Goal: Information Seeking & Learning: Learn about a topic

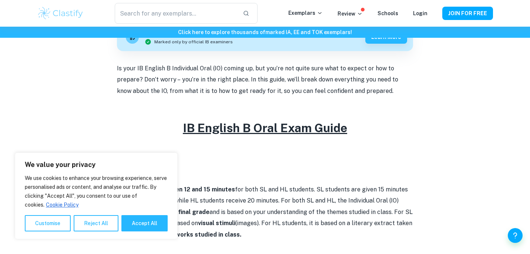
scroll to position [241, 0]
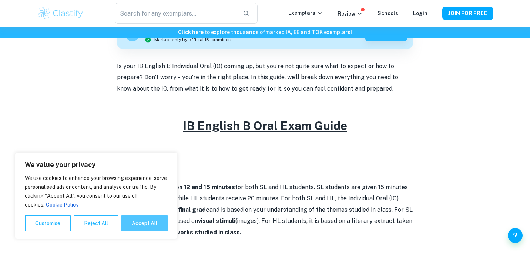
click at [141, 219] on button "Accept All" at bounding box center [144, 223] width 46 height 16
checkbox input "true"
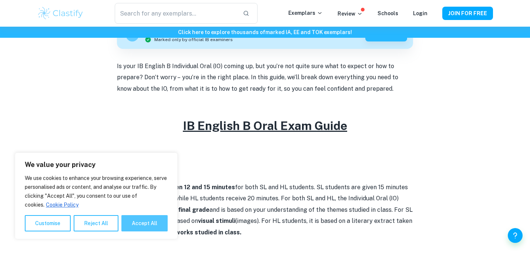
checkbox input "true"
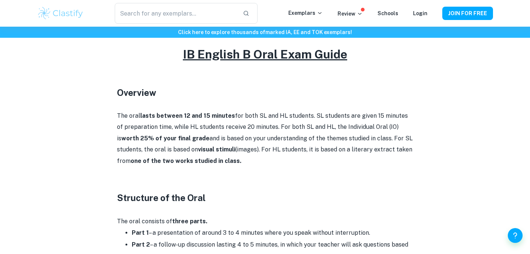
scroll to position [315, 0]
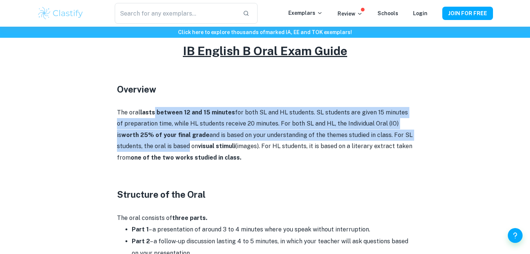
drag, startPoint x: 153, startPoint y: 113, endPoint x: 192, endPoint y: 146, distance: 51.1
click at [192, 145] on p "The oral lasts between 12 and 15 minutes for both SL and HL students. SL studen…" at bounding box center [265, 135] width 296 height 56
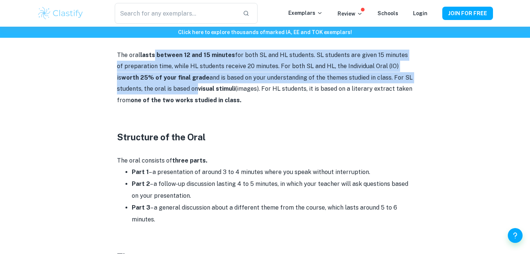
scroll to position [429, 0]
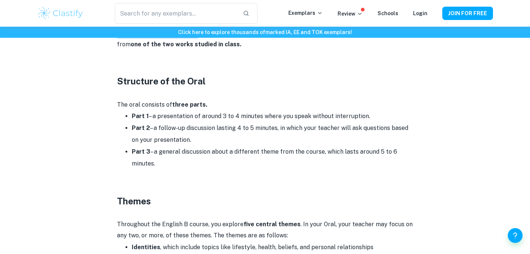
drag, startPoint x: 164, startPoint y: 109, endPoint x: 191, endPoint y: 162, distance: 59.4
click at [190, 161] on ul "Part 1 – a presentation of around 3 to 4 minutes where you speak without interr…" at bounding box center [265, 139] width 296 height 59
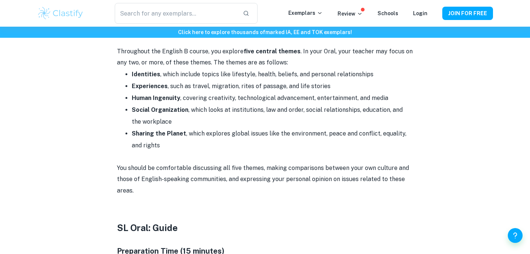
scroll to position [607, 0]
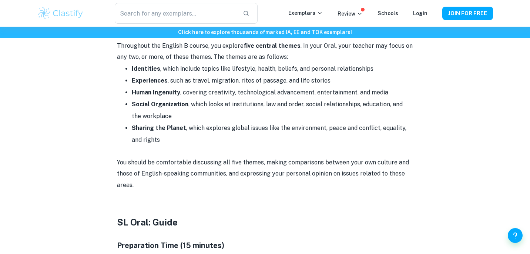
click at [190, 158] on p "You should be comfortable discussing all five themes, making comparisons betwee…" at bounding box center [265, 174] width 296 height 34
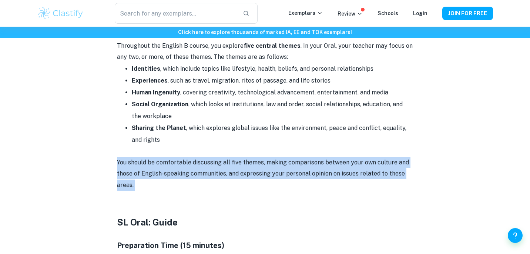
click at [190, 158] on p "You should be comfortable discussing all five themes, making comparisons betwee…" at bounding box center [265, 174] width 296 height 34
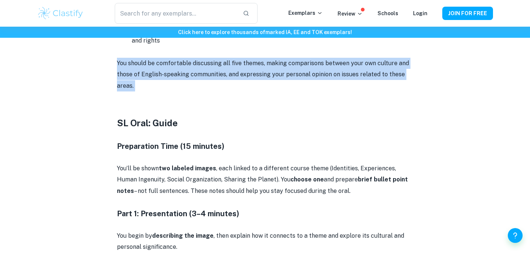
scroll to position [707, 0]
click at [190, 158] on p at bounding box center [265, 156] width 296 height 11
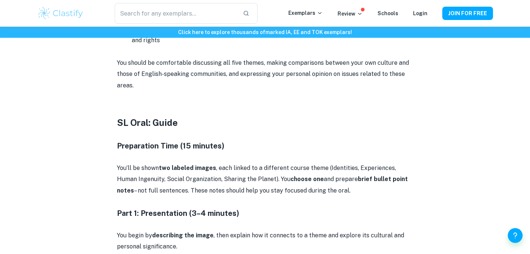
click at [190, 158] on p at bounding box center [265, 156] width 296 height 11
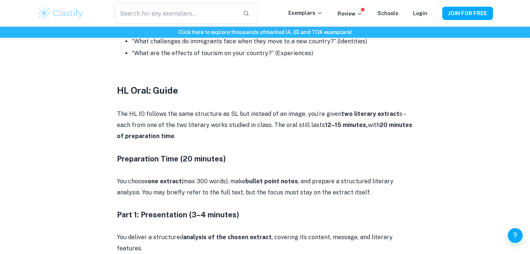
scroll to position [1434, 0]
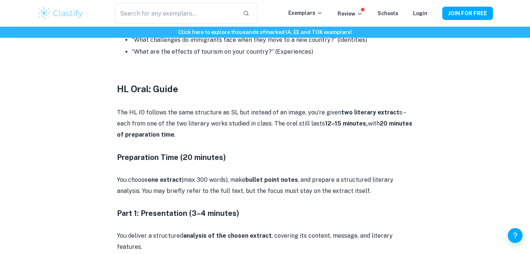
click at [171, 177] on p "You choose one extract (max 300 words), make bullet point notes , and prepare a…" at bounding box center [265, 185] width 296 height 23
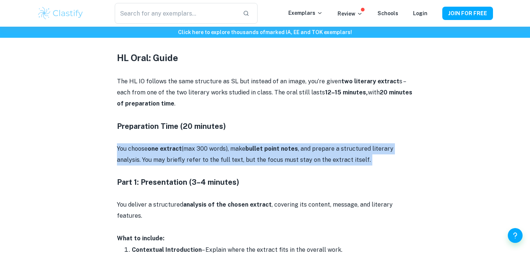
scroll to position [1470, 0]
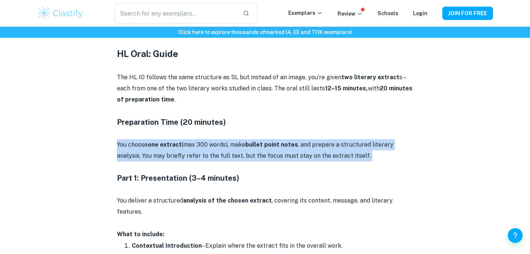
click at [171, 184] on p at bounding box center [265, 189] width 296 height 11
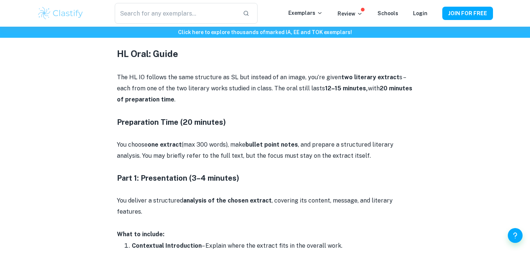
click at [171, 184] on p at bounding box center [265, 189] width 296 height 11
click at [158, 200] on p "You deliver a structured analysis of the chosen extract , covering its content,…" at bounding box center [265, 206] width 296 height 23
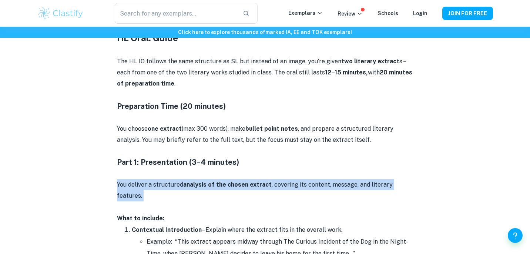
scroll to position [1498, 0]
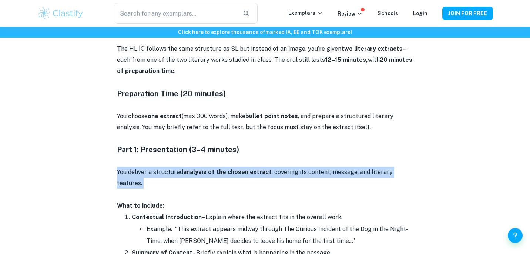
click at [158, 200] on p "What to include:" at bounding box center [265, 205] width 296 height 11
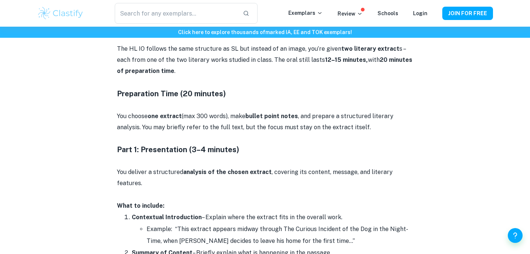
scroll to position [1498, 0]
drag, startPoint x: 139, startPoint y: 161, endPoint x: 150, endPoint y: 173, distance: 16.0
click at [150, 173] on p "You deliver a structured analysis of the chosen extract , covering its content,…" at bounding box center [265, 177] width 296 height 23
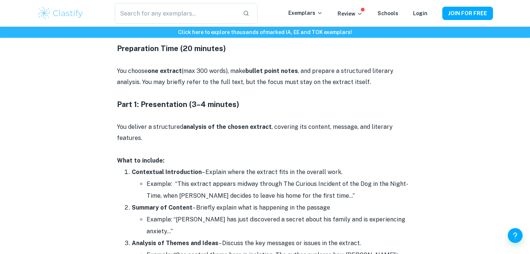
scroll to position [1546, 0]
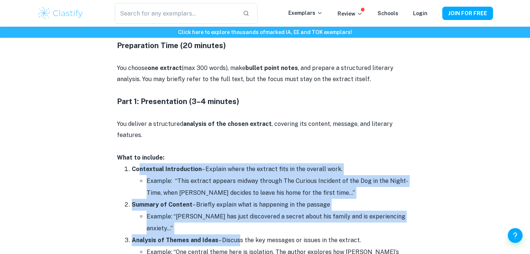
drag, startPoint x: 139, startPoint y: 157, endPoint x: 234, endPoint y: 226, distance: 117.2
click at [234, 226] on ol "Contextual Introduction – Explain where the extract fits in the overall work. E…" at bounding box center [265, 246] width 296 height 166
click at [233, 234] on li "Analysis of Themes and Ideas – Discuss the key messages or issues in the extrac…" at bounding box center [272, 252] width 281 height 36
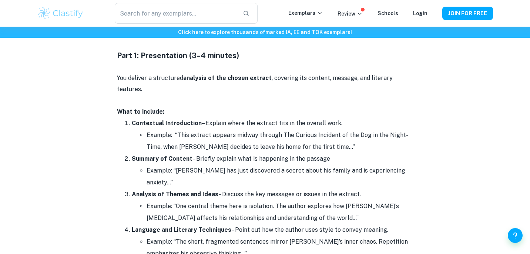
scroll to position [1598, 0]
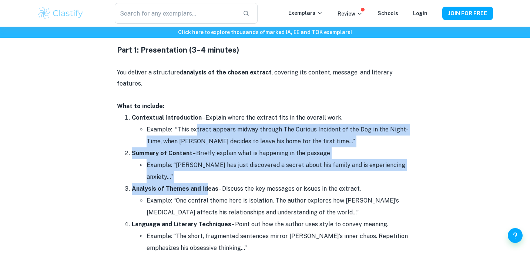
drag, startPoint x: 206, startPoint y: 180, endPoint x: 197, endPoint y: 118, distance: 62.9
click at [197, 118] on ol "Contextual Introduction – Explain where the extract fits in the overall work. E…" at bounding box center [265, 195] width 296 height 166
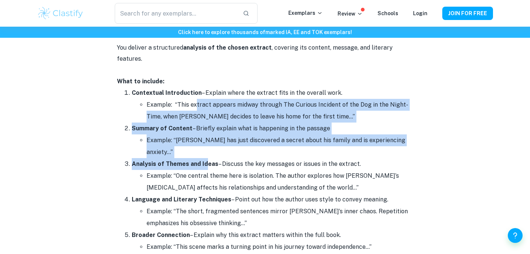
scroll to position [1649, 0]
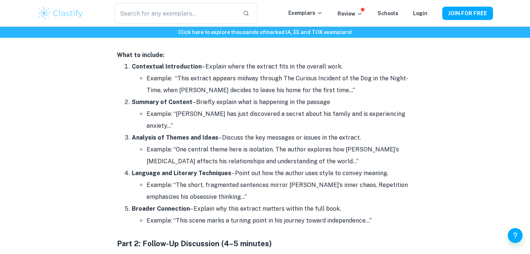
click at [190, 144] on li "Example: “One central theme here is isolation. The author explores how [PERSON_…" at bounding box center [280, 156] width 267 height 24
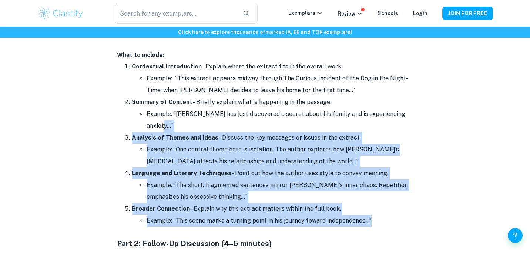
drag, startPoint x: 171, startPoint y: 111, endPoint x: 268, endPoint y: 217, distance: 143.3
click at [268, 217] on ol "Contextual Introduction – Explain where the extract fits in the overall work. E…" at bounding box center [265, 144] width 296 height 166
click at [268, 217] on li "Example: “This scene marks a turning point in his journey toward independence…”" at bounding box center [280, 221] width 267 height 12
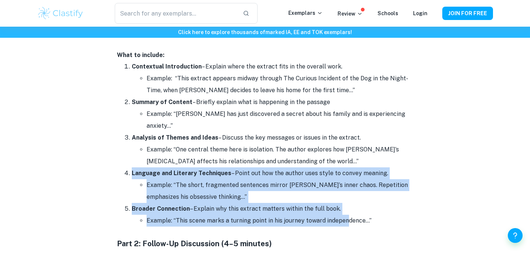
drag, startPoint x: 345, startPoint y: 213, endPoint x: 130, endPoint y: 166, distance: 220.9
click at [130, 166] on ol "Contextual Introduction – Explain where the extract fits in the overall work. E…" at bounding box center [265, 144] width 296 height 166
click at [132, 167] on li "Language and Literary Techniques – Point out how the author uses style to conve…" at bounding box center [272, 185] width 281 height 36
drag, startPoint x: 208, startPoint y: 165, endPoint x: 251, endPoint y: 216, distance: 66.7
click at [251, 216] on ol "Contextual Introduction – Explain where the extract fits in the overall work. E…" at bounding box center [265, 144] width 296 height 166
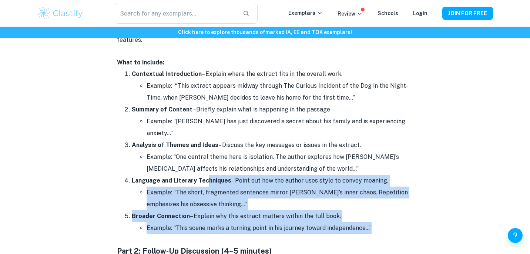
scroll to position [1641, 0]
click at [241, 188] on li "Example: “The short, fragmented sentences mirror [PERSON_NAME]’s inner chaos. R…" at bounding box center [280, 199] width 267 height 24
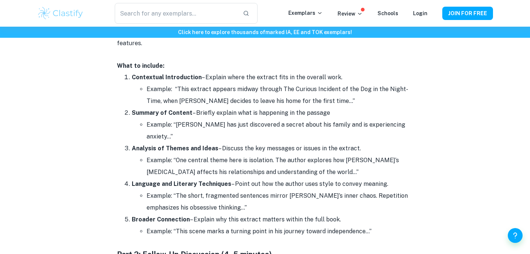
scroll to position [1640, 0]
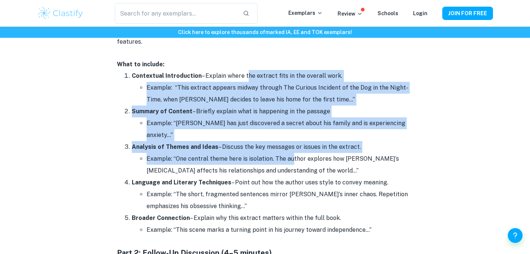
drag, startPoint x: 245, startPoint y: 62, endPoint x: 290, endPoint y: 146, distance: 94.8
click at [290, 146] on ol "Contextual Introduction – Explain where the extract fits in the overall work. E…" at bounding box center [265, 153] width 296 height 166
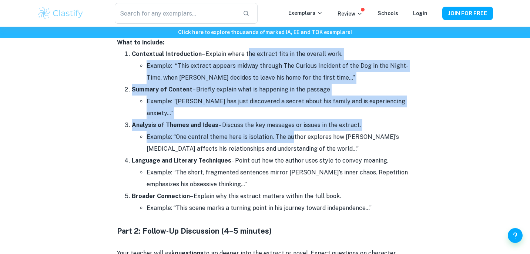
scroll to position [1665, 0]
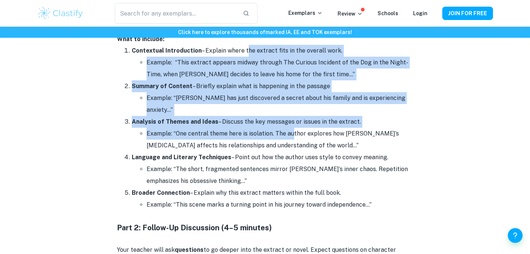
click at [290, 151] on li "Language and Literary Techniques – Point out how the author uses style to conve…" at bounding box center [272, 169] width 281 height 36
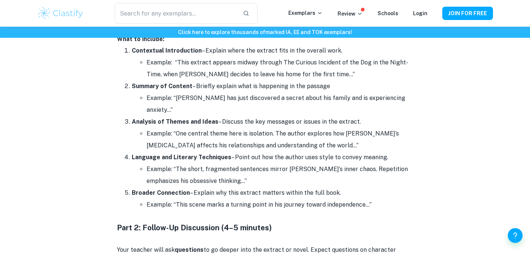
click at [287, 167] on li "Example: “The short, fragmented sentences mirror [PERSON_NAME]’s inner chaos. R…" at bounding box center [280, 175] width 267 height 24
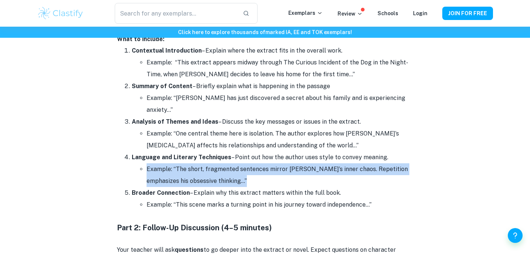
click at [287, 167] on li "Example: “The short, fragmented sentences mirror [PERSON_NAME]’s inner chaos. R…" at bounding box center [280, 175] width 267 height 24
click at [279, 177] on li "Example: “The short, fragmented sentences mirror [PERSON_NAME]’s inner chaos. R…" at bounding box center [280, 175] width 267 height 24
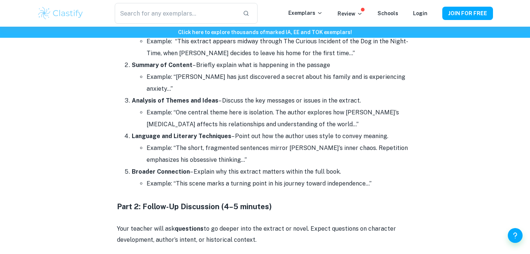
scroll to position [1704, 0]
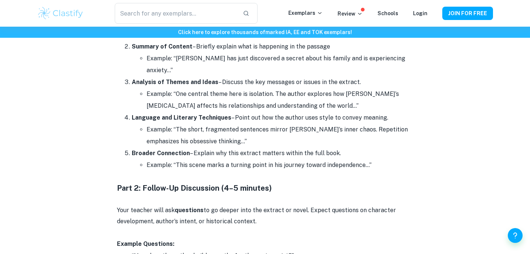
click at [273, 171] on p at bounding box center [265, 176] width 296 height 11
click at [267, 159] on li "Example: “This scene marks a turning point in his journey toward independence…”" at bounding box center [280, 165] width 267 height 12
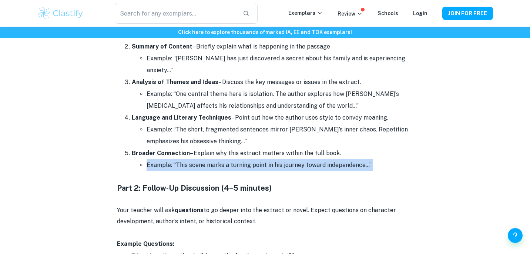
click at [260, 147] on li "Broader Connection – Explain why this extract matters within the full book. Exa…" at bounding box center [272, 159] width 281 height 24
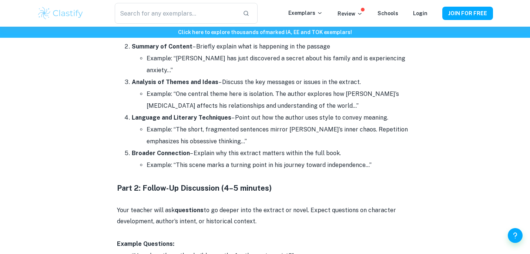
click at [260, 147] on li "Broader Connection – Explain why this extract matters within the full book. Exa…" at bounding box center [272, 159] width 281 height 24
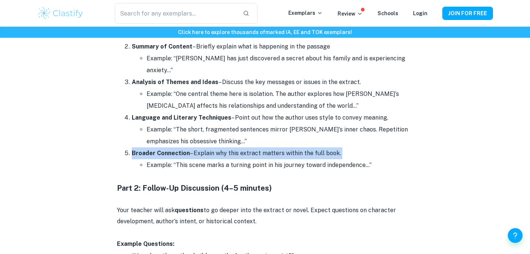
click at [259, 171] on p at bounding box center [265, 176] width 296 height 11
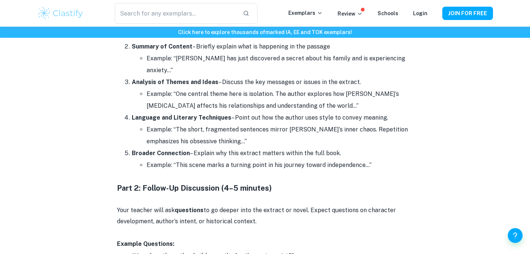
click at [259, 171] on p at bounding box center [265, 176] width 296 height 11
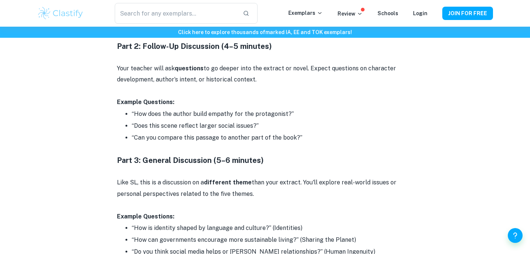
scroll to position [1848, 0]
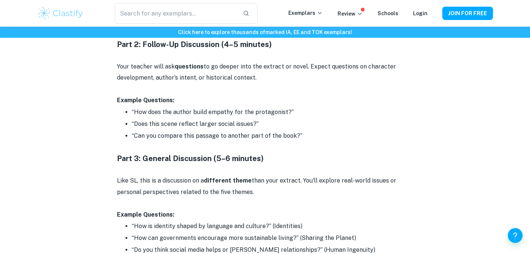
click at [248, 177] on strong "different theme" at bounding box center [228, 180] width 48 height 7
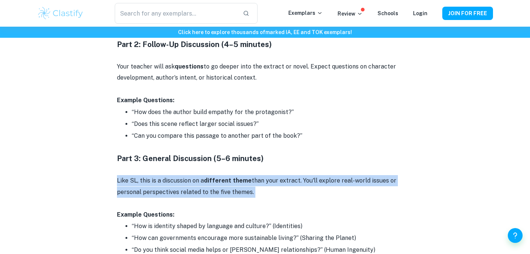
click at [248, 177] on strong "different theme" at bounding box center [228, 180] width 48 height 7
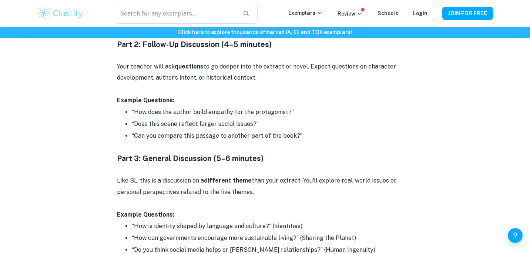
click at [239, 177] on strong "different theme" at bounding box center [228, 180] width 48 height 7
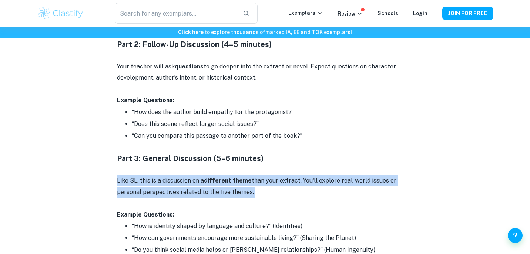
click at [233, 177] on strong "different theme" at bounding box center [228, 180] width 48 height 7
drag, startPoint x: 233, startPoint y: 173, endPoint x: 252, endPoint y: 183, distance: 21.5
click at [252, 183] on p "Like SL, this is a discussion on a different theme than your extract. You'll ex…" at bounding box center [265, 186] width 296 height 23
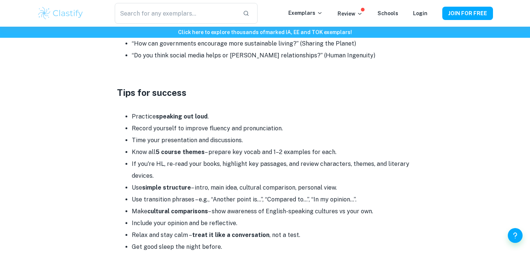
scroll to position [2045, 0]
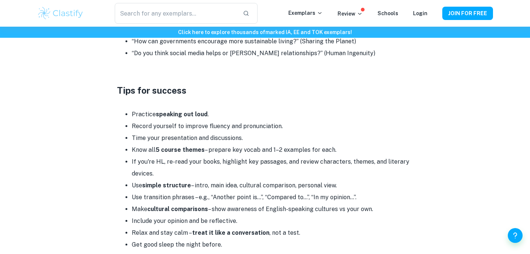
click at [252, 191] on li "Use transition phrases – e.g., “Another point is…”, “Compared to…”, “In my opin…" at bounding box center [272, 197] width 281 height 12
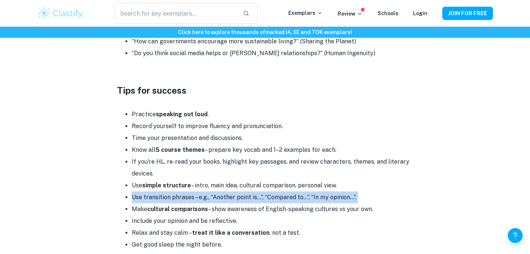
click at [235, 203] on li "Make cultural comparisons – show awareness of English-speaking cultures vs your…" at bounding box center [272, 209] width 281 height 12
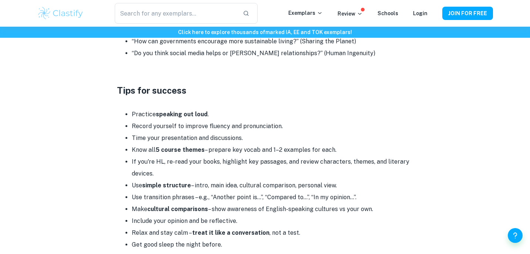
click at [235, 203] on li "Make cultural comparisons – show awareness of English-speaking cultures vs your…" at bounding box center [272, 209] width 281 height 12
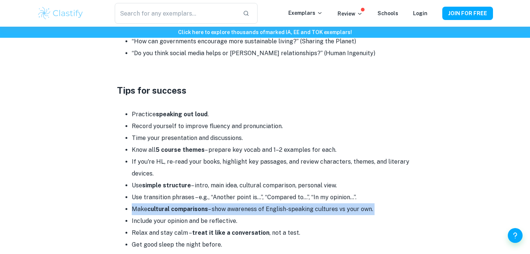
click at [224, 227] on li "Relax and stay calm – treat it like a conversation , not a test." at bounding box center [272, 233] width 281 height 12
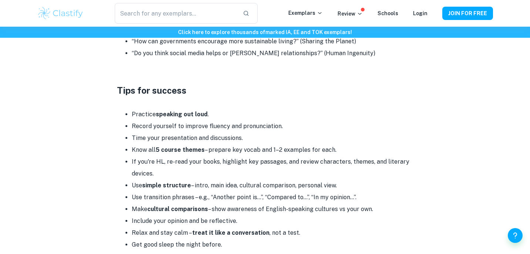
click at [224, 227] on li "Relax and stay calm – treat it like a conversation , not a test." at bounding box center [272, 233] width 281 height 12
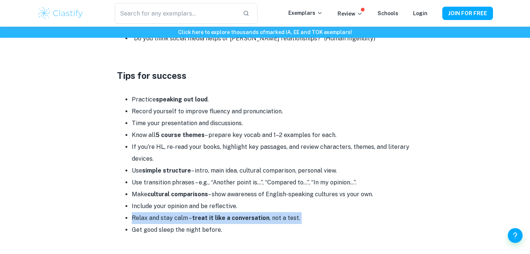
scroll to position [2082, 0]
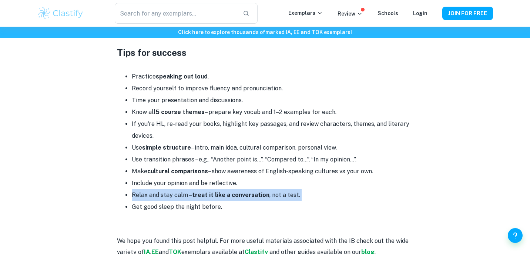
click at [224, 224] on p at bounding box center [265, 229] width 296 height 11
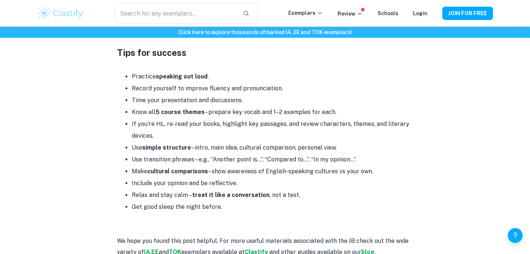
click at [224, 224] on p at bounding box center [265, 229] width 296 height 11
click at [233, 235] on p "We hope you found this post helpful. For more useful materials associated with …" at bounding box center [265, 246] width 296 height 23
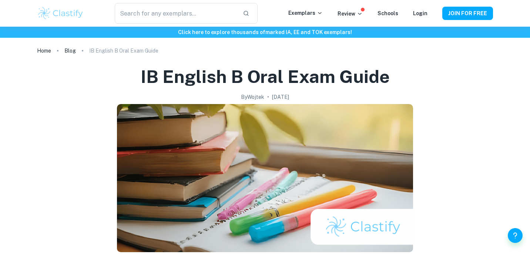
scroll to position [5, 0]
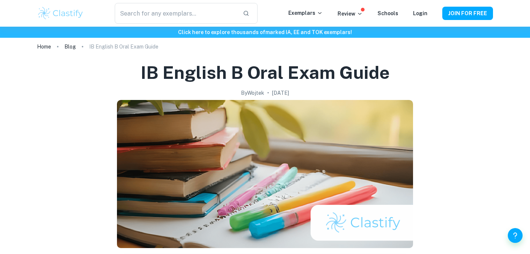
click at [288, 93] on h2 "[DATE]" at bounding box center [280, 93] width 17 height 8
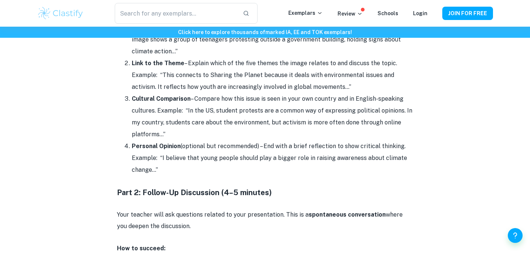
scroll to position [1185, 0]
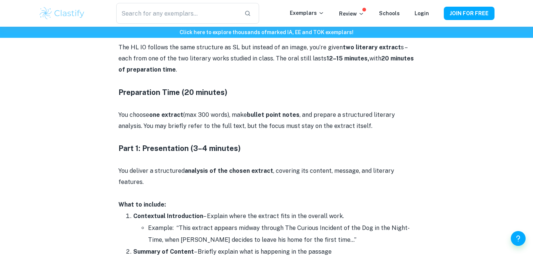
click at [252, 165] on p "You deliver a structured analysis of the chosen extract , covering its content,…" at bounding box center [266, 176] width 296 height 23
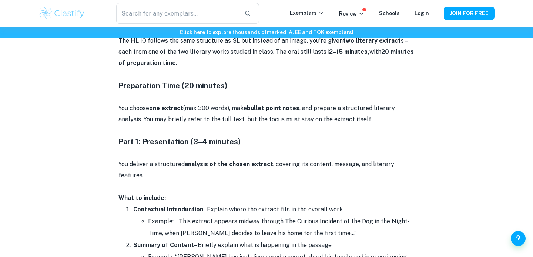
click at [252, 165] on p "You deliver a structured analysis of the chosen extract , covering its content,…" at bounding box center [266, 169] width 296 height 23
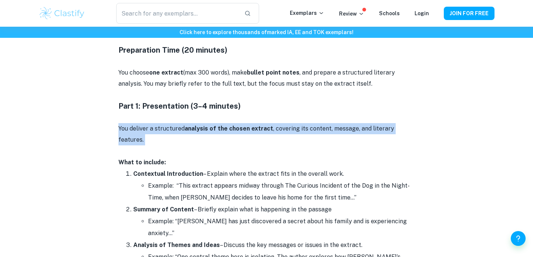
click at [252, 168] on li "Contextual Introduction – Explain where the extract fits in the overall work. E…" at bounding box center [273, 186] width 281 height 36
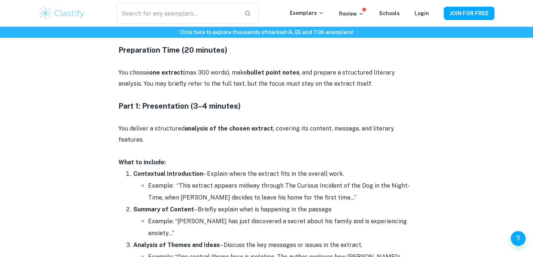
click at [252, 168] on li "Contextual Introduction – Explain where the extract fits in the overall work. E…" at bounding box center [273, 186] width 281 height 36
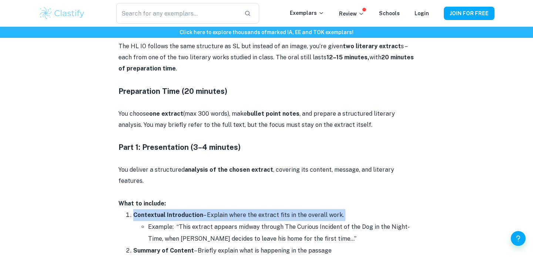
scroll to position [1497, 0]
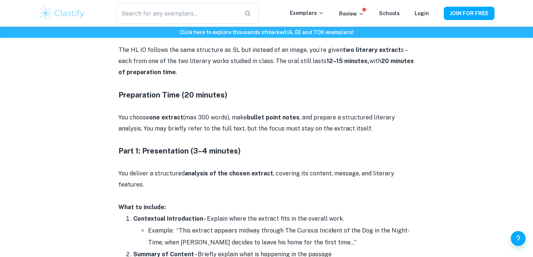
click at [245, 117] on p "You choose one extract (max 300 words), make bullet point notes , and prepare a…" at bounding box center [266, 123] width 296 height 23
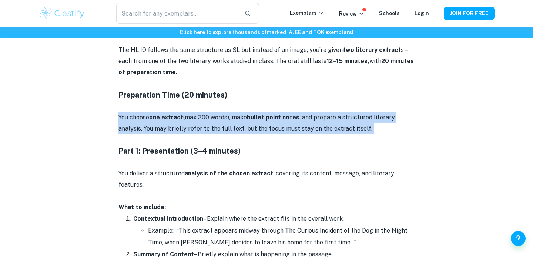
click at [218, 145] on h4 "Part 1: Presentation (3–4 minutes)" at bounding box center [266, 150] width 296 height 11
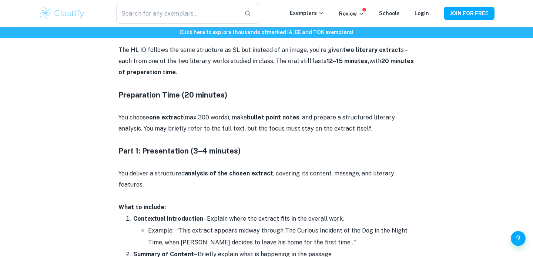
click at [218, 145] on h4 "Part 1: Presentation (3–4 minutes)" at bounding box center [266, 150] width 296 height 11
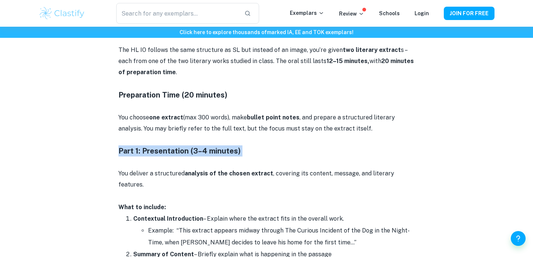
click at [205, 157] on p at bounding box center [266, 161] width 296 height 11
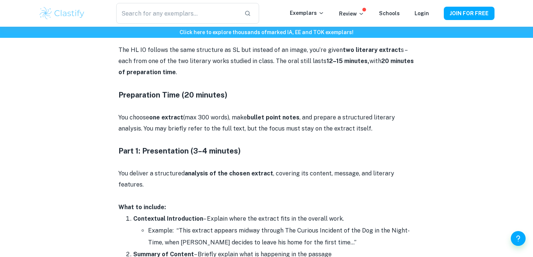
click at [205, 157] on p at bounding box center [266, 161] width 296 height 11
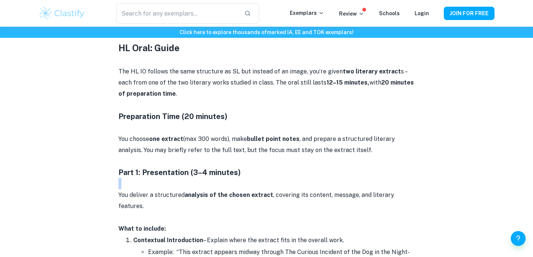
click at [206, 137] on p "You choose one extract (max 300 words), make bullet point notes , and prepare a…" at bounding box center [266, 144] width 296 height 23
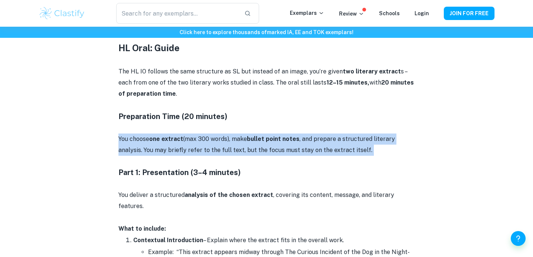
click at [197, 156] on h4 at bounding box center [266, 161] width 296 height 11
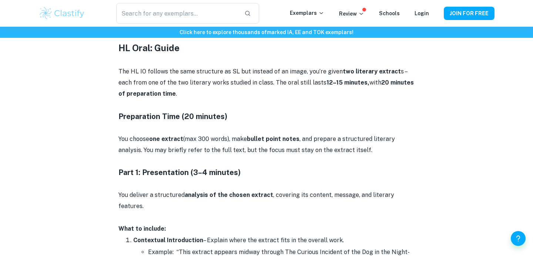
click at [197, 156] on h4 at bounding box center [266, 161] width 296 height 11
click at [188, 167] on h4 "Part 1: Presentation (3–4 minutes)" at bounding box center [266, 172] width 296 height 11
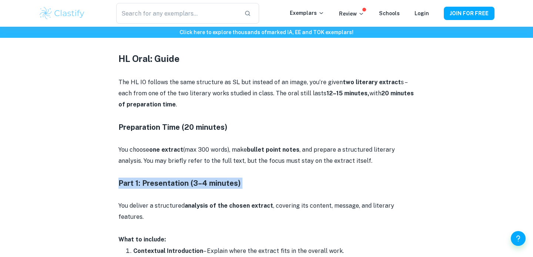
scroll to position [1465, 0]
click at [187, 151] on p "You choose one extract (max 300 words), make bullet point notes , and prepare a…" at bounding box center [266, 155] width 296 height 23
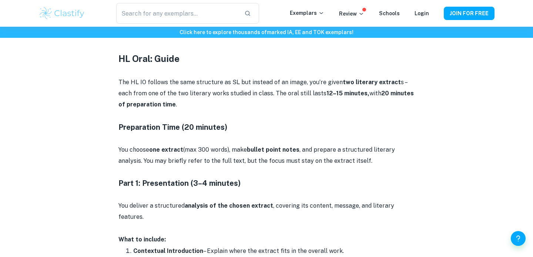
click at [187, 151] on p "You choose one extract (max 300 words), make bullet point notes , and prepare a…" at bounding box center [266, 155] width 296 height 23
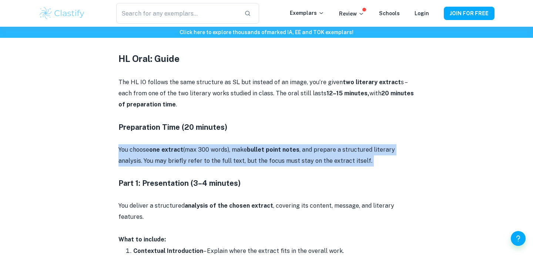
click at [177, 177] on h4 "Part 1: Presentation (3–4 minutes)" at bounding box center [266, 182] width 296 height 11
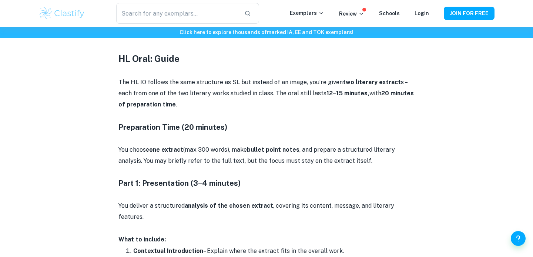
click at [177, 177] on h4 "Part 1: Presentation (3–4 minutes)" at bounding box center [266, 182] width 296 height 11
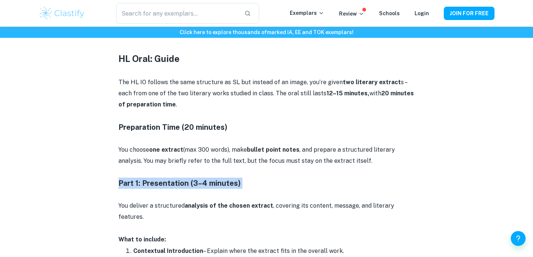
click at [175, 204] on p "You deliver a structured analysis of the chosen extract , covering its content,…" at bounding box center [266, 211] width 296 height 23
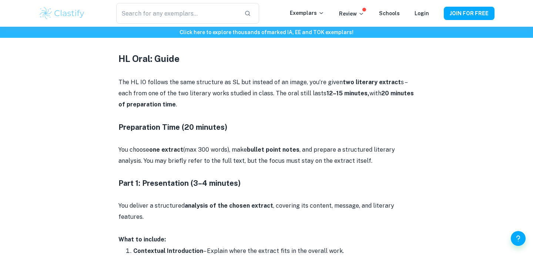
click at [175, 204] on p "You deliver a structured analysis of the chosen extract , covering its content,…" at bounding box center [266, 211] width 296 height 23
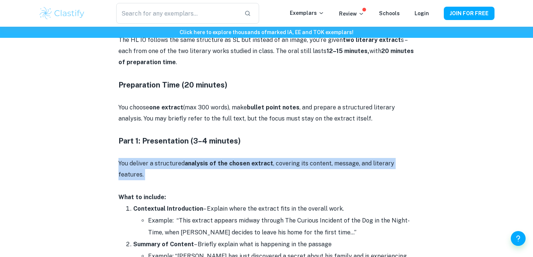
scroll to position [1513, 0]
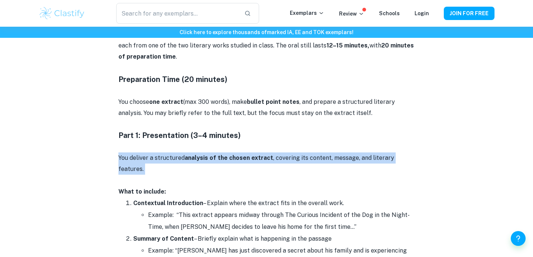
click at [175, 209] on li "Example: “This extract appears midway through The Curious Incident of the Dog i…" at bounding box center [281, 221] width 267 height 24
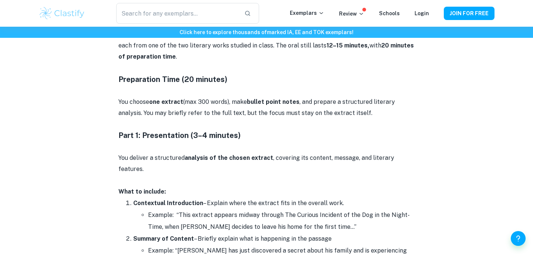
click at [175, 209] on li "Example: “This extract appears midway through The Curious Incident of the Dog i…" at bounding box center [281, 221] width 267 height 24
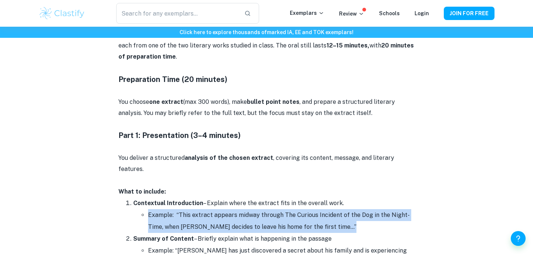
click at [167, 217] on li "Example: “This extract appears midway through The Curious Incident of the Dog i…" at bounding box center [281, 221] width 267 height 24
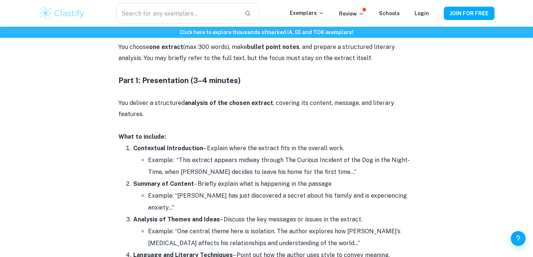
click at [167, 225] on li "Example: “One central theme here is isolation. The author explores how [PERSON_…" at bounding box center [281, 237] width 267 height 24
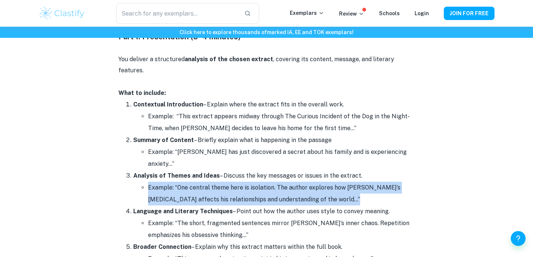
click at [167, 217] on li "Example: “The short, fragmented sentences mirror [PERSON_NAME]’s inner chaos. R…" at bounding box center [281, 229] width 267 height 24
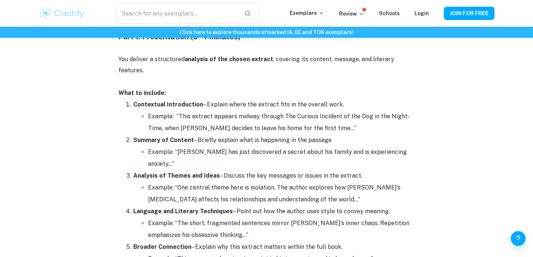
click at [167, 217] on li "Example: “The short, fragmented sentences mirror [PERSON_NAME]’s inner chaos. R…" at bounding box center [281, 229] width 267 height 24
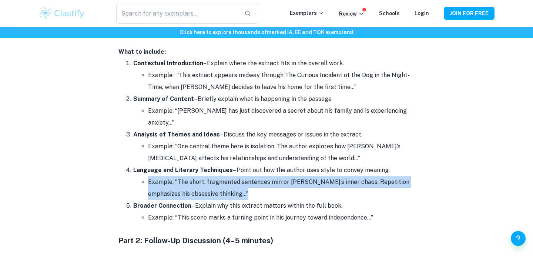
click at [167, 223] on p at bounding box center [266, 228] width 296 height 11
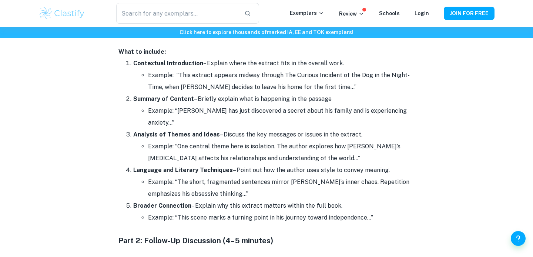
click at [167, 223] on p at bounding box center [266, 228] width 296 height 11
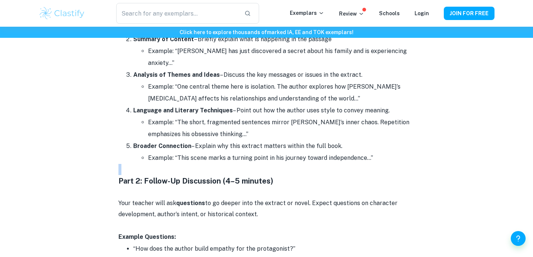
scroll to position [1722, 0]
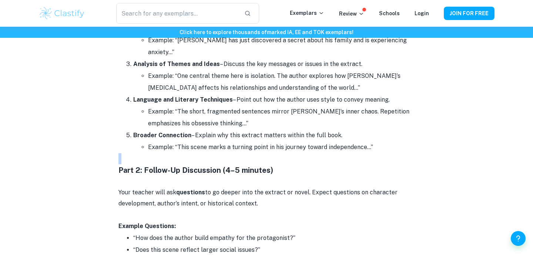
click at [167, 222] on strong "Example Questions:" at bounding box center [146, 225] width 57 height 7
click at [161, 244] on li "“Does this scene reflect larger social issues?”" at bounding box center [273, 250] width 281 height 12
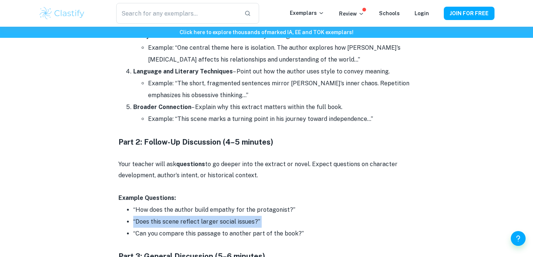
click at [161, 239] on p at bounding box center [266, 244] width 296 height 11
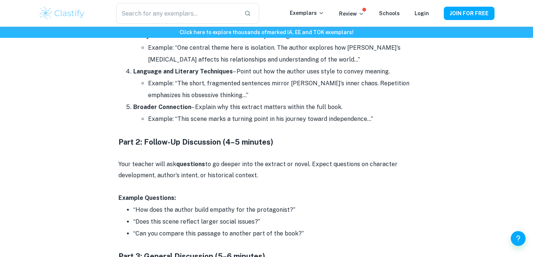
click at [161, 239] on p at bounding box center [266, 244] width 296 height 11
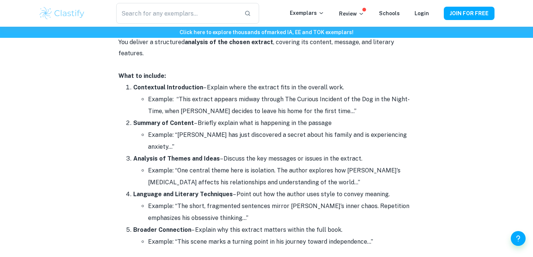
scroll to position [1625, 0]
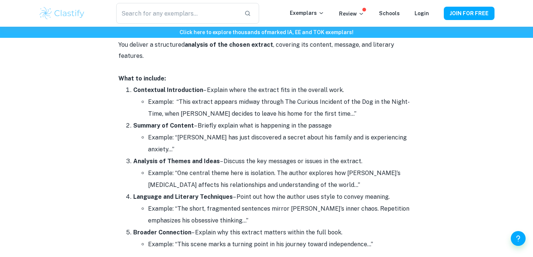
drag, startPoint x: 128, startPoint y: 85, endPoint x: 372, endPoint y: 232, distance: 284.9
click at [372, 232] on ol "Contextual Introduction – Explain where the extract fits in the overall work. E…" at bounding box center [266, 167] width 296 height 166
click at [352, 226] on li "Broader Connection – Explain why this extract matters within the full book. Exa…" at bounding box center [273, 238] width 281 height 24
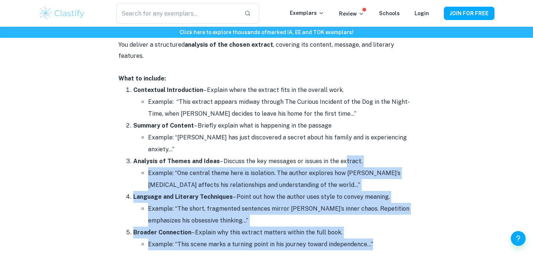
drag, startPoint x: 342, startPoint y: 150, endPoint x: 375, endPoint y: 229, distance: 85.3
click at [375, 229] on ol "Contextual Introduction – Explain where the extract fits in the overall work. E…" at bounding box center [266, 167] width 296 height 166
click at [375, 238] on li "Example: “This scene marks a turning point in his journey toward independence…”" at bounding box center [281, 244] width 267 height 12
drag, startPoint x: 375, startPoint y: 230, endPoint x: 96, endPoint y: 73, distance: 320.4
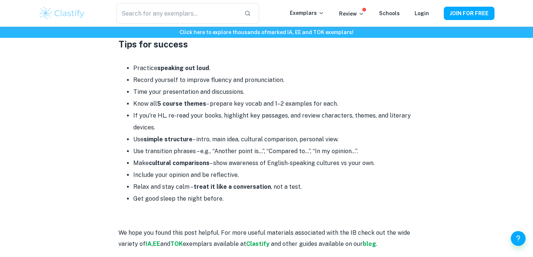
scroll to position [2080, 0]
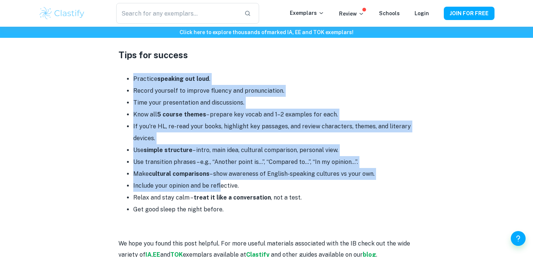
drag, startPoint x: 147, startPoint y: 60, endPoint x: 219, endPoint y: 169, distance: 130.8
click at [219, 180] on li "Include your opinion and be reflective." at bounding box center [273, 186] width 281 height 12
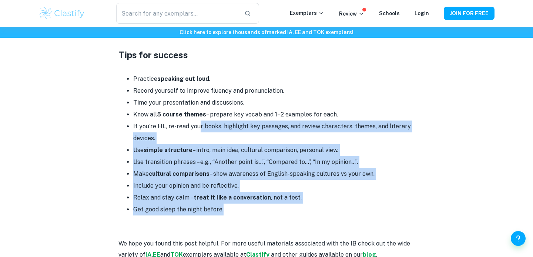
drag, startPoint x: 220, startPoint y: 203, endPoint x: 198, endPoint y: 110, distance: 95.7
click at [198, 110] on ul "Practice speaking out loud . Record yourself to improve fluency and pronunciati…" at bounding box center [266, 144] width 296 height 142
click at [198, 120] on li "If you're HL, re-read your books, highlight key passages, and review characters…" at bounding box center [273, 132] width 281 height 24
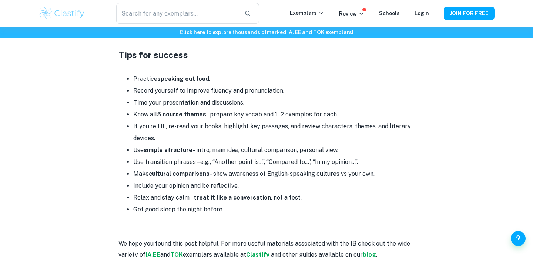
scroll to position [2081, 0]
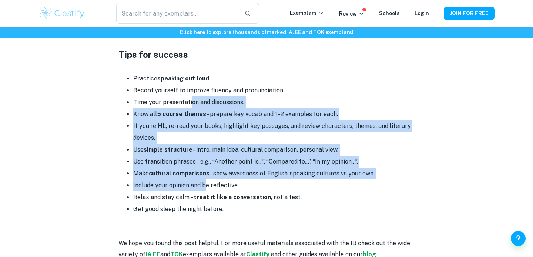
drag, startPoint x: 191, startPoint y: 93, endPoint x: 206, endPoint y: 167, distance: 76.4
click at [206, 167] on ul "Practice speaking out loud . Record yourself to improve fluency and pronunciati…" at bounding box center [266, 144] width 296 height 142
click at [206, 179] on li "Include your opinion and be reflective." at bounding box center [273, 185] width 281 height 12
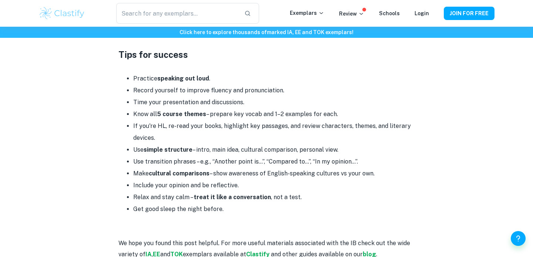
drag, startPoint x: 206, startPoint y: 167, endPoint x: 182, endPoint y: 130, distance: 44.2
click at [182, 130] on ul "Practice speaking out loud . Record yourself to improve fluency and pronunciati…" at bounding box center [266, 144] width 296 height 142
click at [182, 130] on li "If you're HL, re-read your books, highlight key passages, and review characters…" at bounding box center [273, 132] width 281 height 24
drag, startPoint x: 182, startPoint y: 130, endPoint x: 228, endPoint y: 182, distance: 68.7
click at [228, 182] on ul "Practice speaking out loud . Record yourself to improve fluency and pronunciati…" at bounding box center [266, 144] width 296 height 142
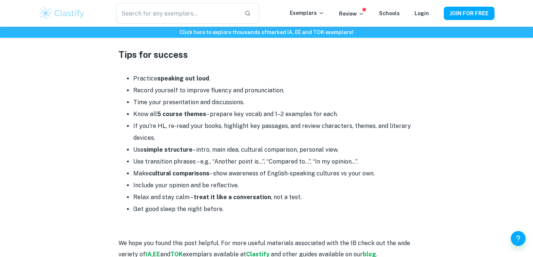
click at [228, 193] on strong "treat it like a" at bounding box center [213, 196] width 38 height 7
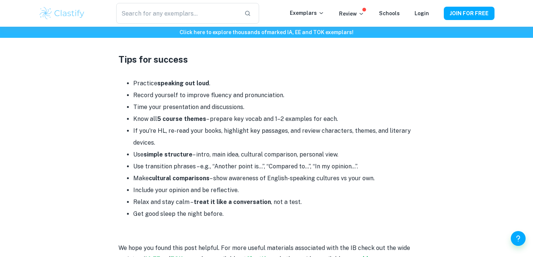
scroll to position [2074, 0]
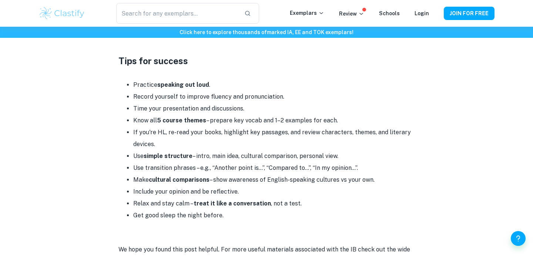
drag, startPoint x: 228, startPoint y: 182, endPoint x: 201, endPoint y: 131, distance: 57.0
click at [201, 132] on ul "Practice speaking out loud . Record yourself to improve fluency and pronunciati…" at bounding box center [266, 150] width 296 height 142
click at [201, 131] on li "If you're HL, re-read your books, highlight key passages, and review characters…" at bounding box center [273, 138] width 281 height 24
click at [366, 126] on li "If you're HL, re-read your books, highlight key passages, and review characters…" at bounding box center [273, 138] width 281 height 24
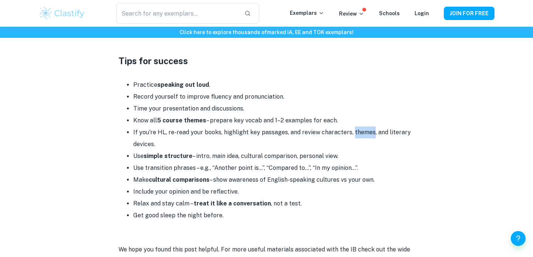
click at [366, 126] on li "If you're HL, re-read your books, highlight key passages, and review characters…" at bounding box center [273, 138] width 281 height 24
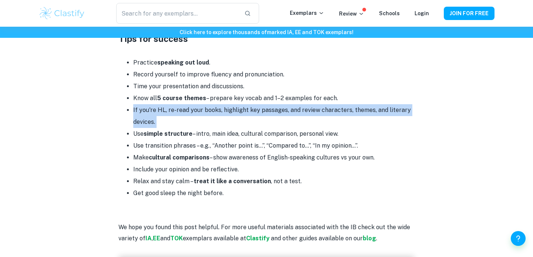
scroll to position [2096, 0]
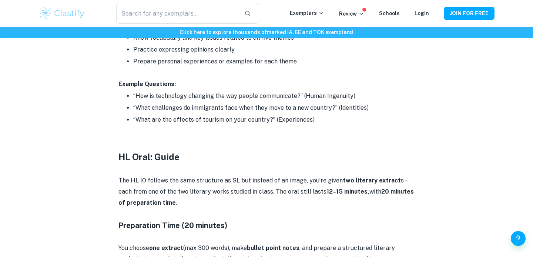
click at [144, 137] on h3 at bounding box center [266, 143] width 296 height 13
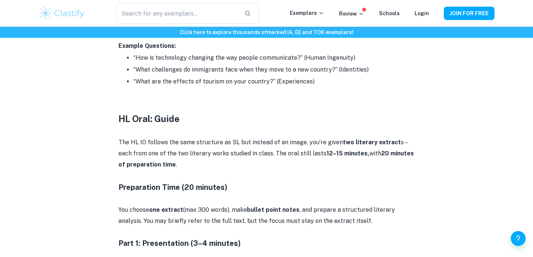
scroll to position [1407, 0]
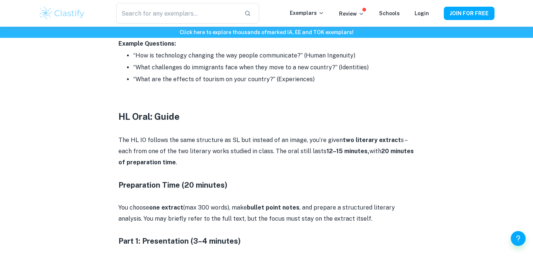
click at [138, 140] on p "The HL IO follows the same structure as SL but instead of an image, you’re give…" at bounding box center [266, 151] width 296 height 34
click at [130, 150] on strong "20 minutes of preparation time" at bounding box center [265, 156] width 295 height 18
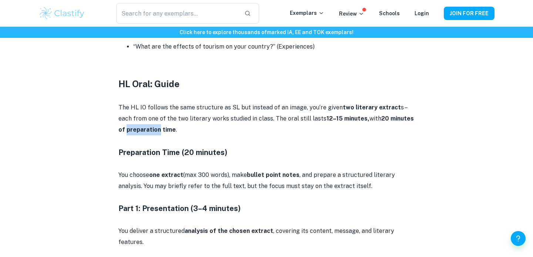
scroll to position [1440, 0]
click at [128, 157] on p at bounding box center [266, 162] width 296 height 11
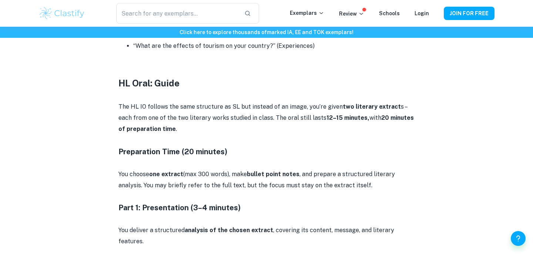
click at [128, 157] on p at bounding box center [266, 162] width 296 height 11
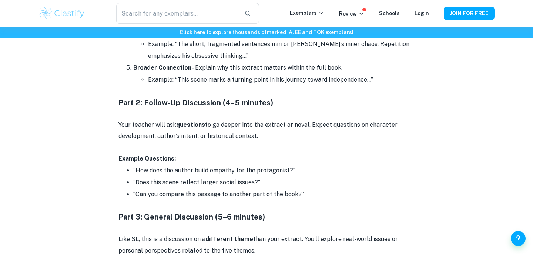
scroll to position [2068, 0]
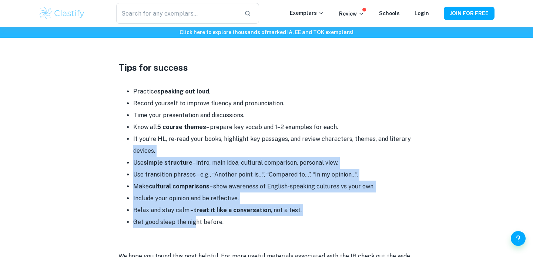
drag, startPoint x: 129, startPoint y: 135, endPoint x: 197, endPoint y: 207, distance: 99.0
click at [197, 207] on ul "Practice speaking out loud . Record yourself to improve fluency and pronunciati…" at bounding box center [266, 157] width 296 height 142
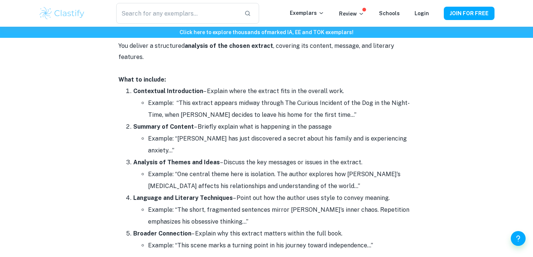
scroll to position [1627, 0]
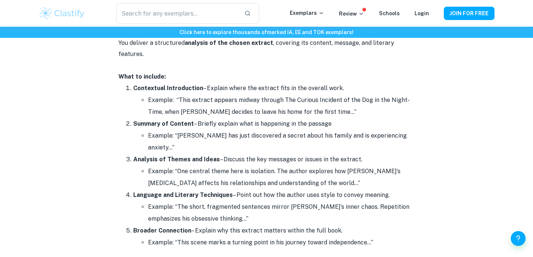
drag, startPoint x: 186, startPoint y: 83, endPoint x: 204, endPoint y: 105, distance: 28.7
click at [204, 105] on li "Contextual Introduction – Explain where the extract fits in the overall work. E…" at bounding box center [273, 100] width 281 height 36
click at [194, 104] on li "Example: “This extract appears midway through The Curious Incident of the Dog i…" at bounding box center [281, 106] width 267 height 24
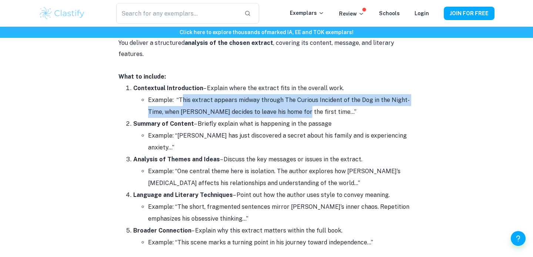
drag, startPoint x: 181, startPoint y: 91, endPoint x: 298, endPoint y: 100, distance: 117.3
click at [298, 100] on li "Example: “This extract appears midway through The Curious Incident of the Dog i…" at bounding box center [281, 106] width 267 height 24
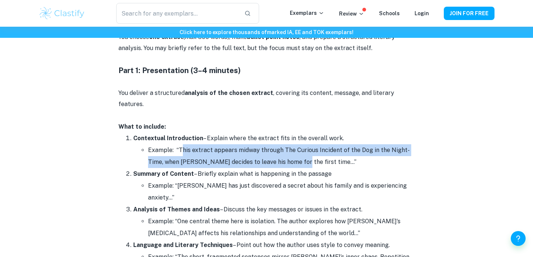
scroll to position [1578, 0]
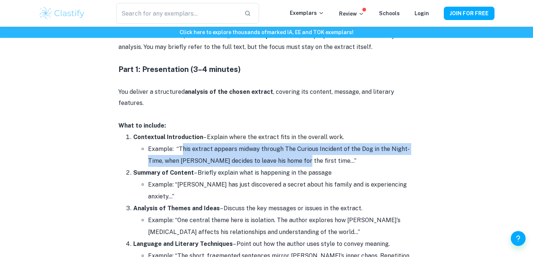
click at [298, 108] on p at bounding box center [266, 113] width 296 height 11
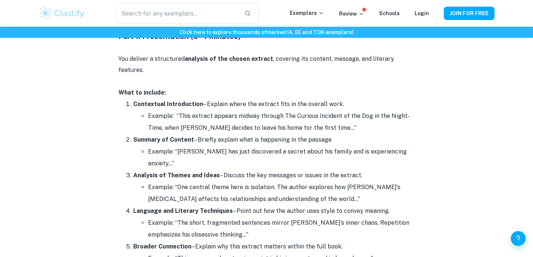
scroll to position [1613, 0]
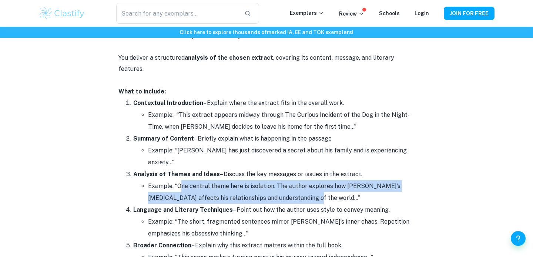
drag, startPoint x: 180, startPoint y: 176, endPoint x: 299, endPoint y: 185, distance: 120.0
click at [299, 185] on li "Example: “One central theme here is isolation. The author explores how [PERSON_…" at bounding box center [281, 192] width 267 height 24
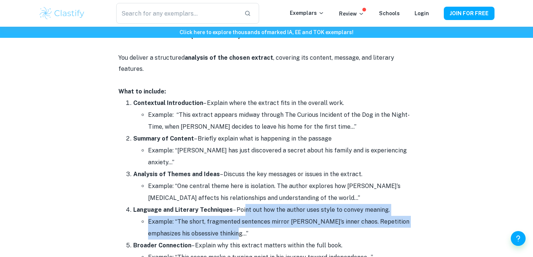
drag, startPoint x: 242, startPoint y: 201, endPoint x: 247, endPoint y: 223, distance: 22.3
click at [247, 223] on li "Language and Literary Techniques – Point out how the author uses style to conve…" at bounding box center [273, 222] width 281 height 36
click at [247, 223] on li "Example: “The short, fragmented sentences mirror [PERSON_NAME]’s inner chaos. R…" at bounding box center [281, 227] width 267 height 24
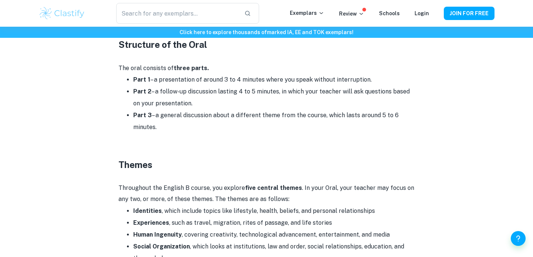
scroll to position [465, 0]
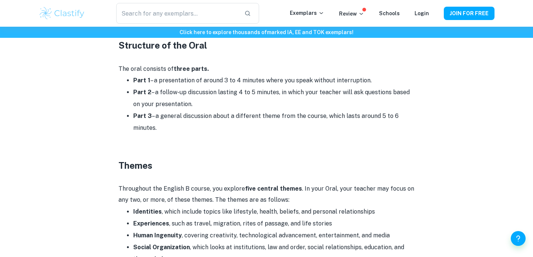
click at [237, 199] on p "Throughout the English B course, you explore five central themes . In your Oral…" at bounding box center [266, 194] width 296 height 23
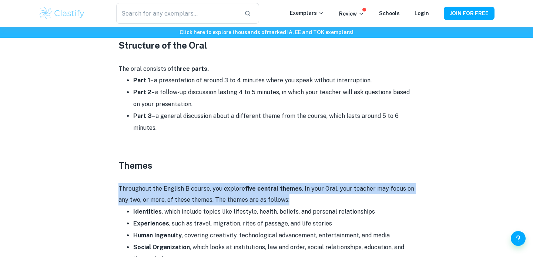
click at [228, 212] on li "Identities , which include topics like lifestyle, health, beliefs, and personal…" at bounding box center [273, 211] width 281 height 12
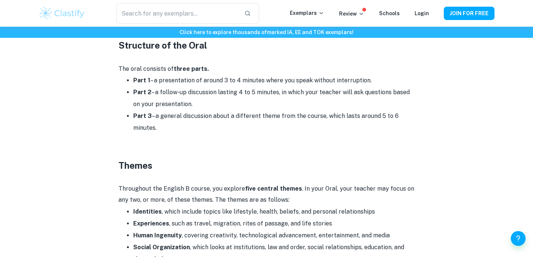
click at [228, 212] on li "Identities , which include topics like lifestyle, health, beliefs, and personal…" at bounding box center [273, 211] width 281 height 12
click at [221, 224] on li "Experiences , such as travel, migration, rites of passage, and life stories" at bounding box center [273, 223] width 281 height 12
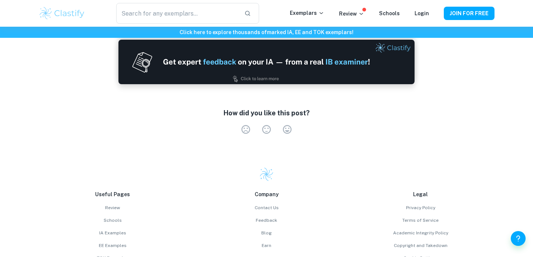
scroll to position [2317, 0]
